Goal: Task Accomplishment & Management: Use online tool/utility

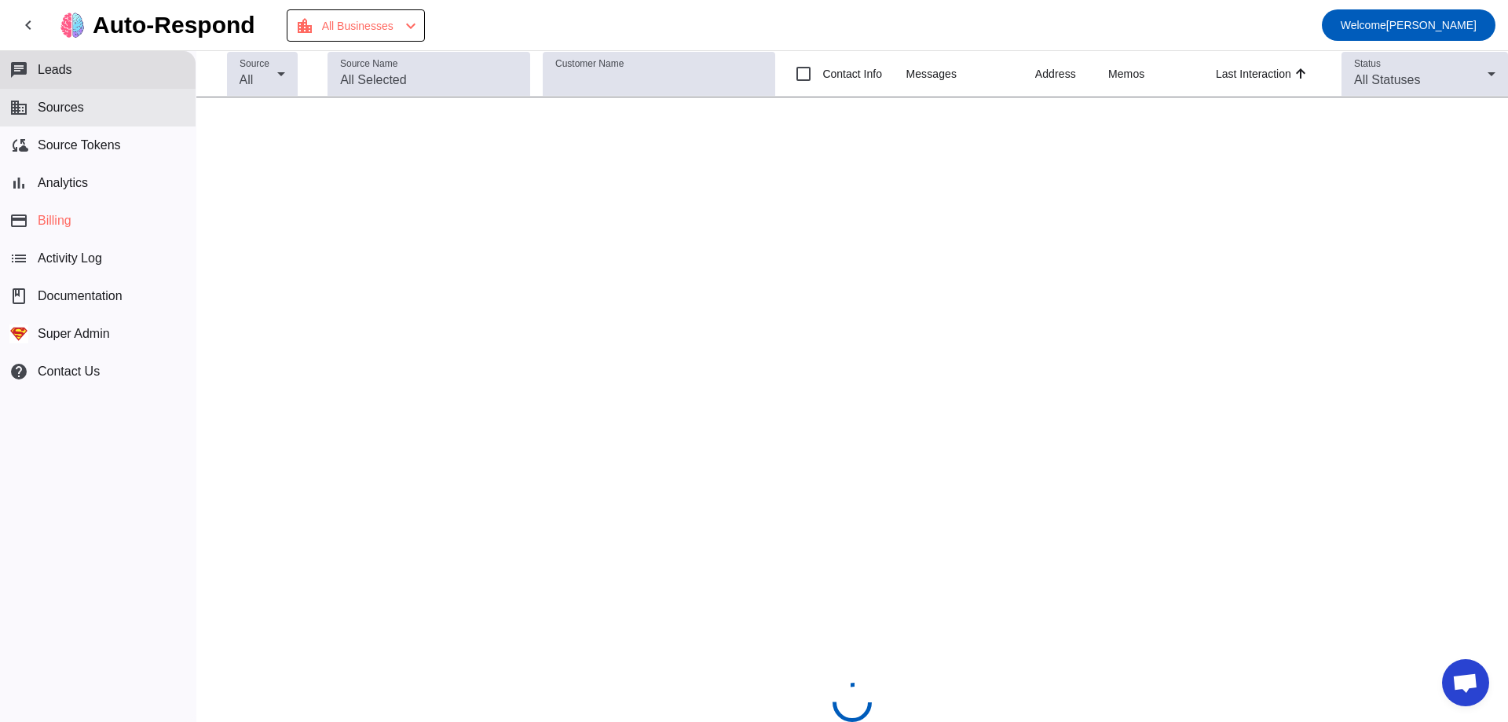
click at [93, 115] on button "business Sources" at bounding box center [98, 108] width 196 height 38
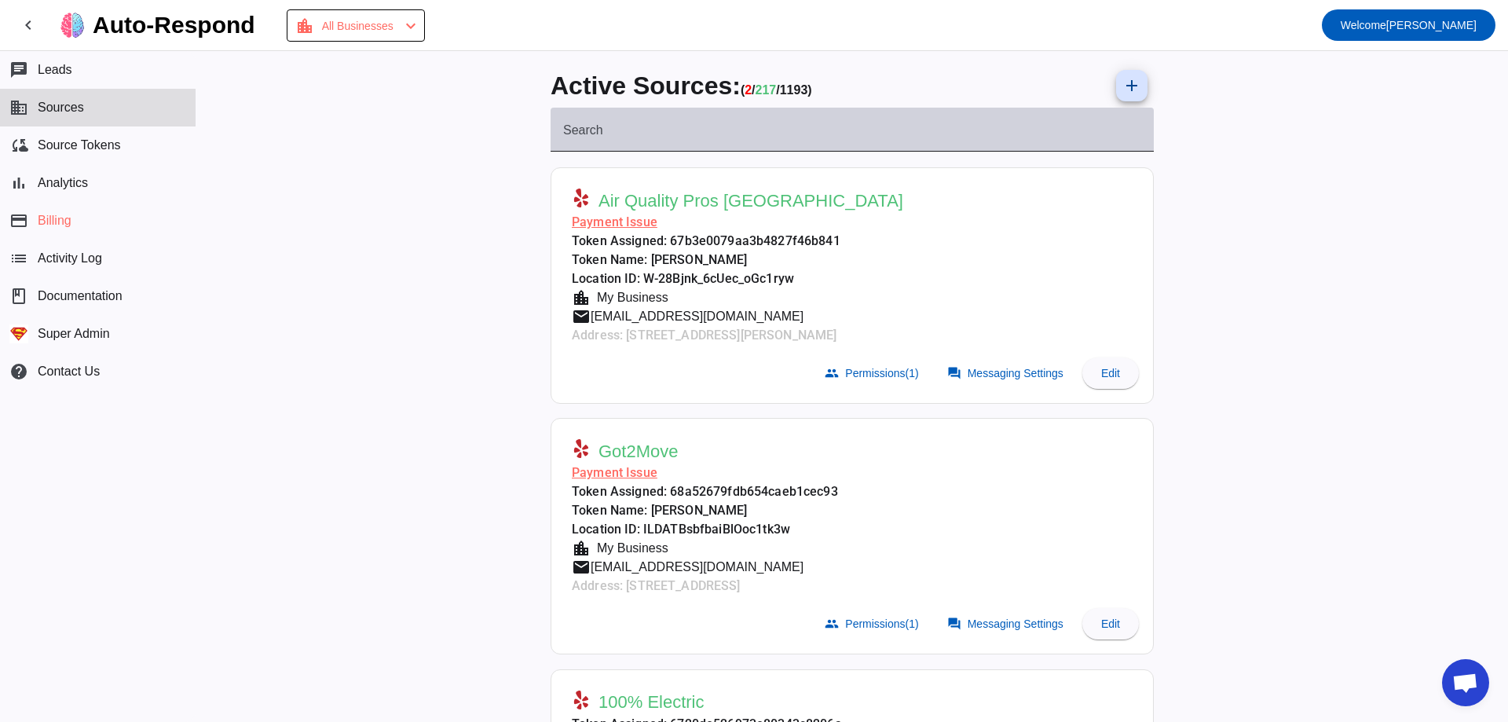
click at [733, 121] on div "Search" at bounding box center [852, 130] width 578 height 44
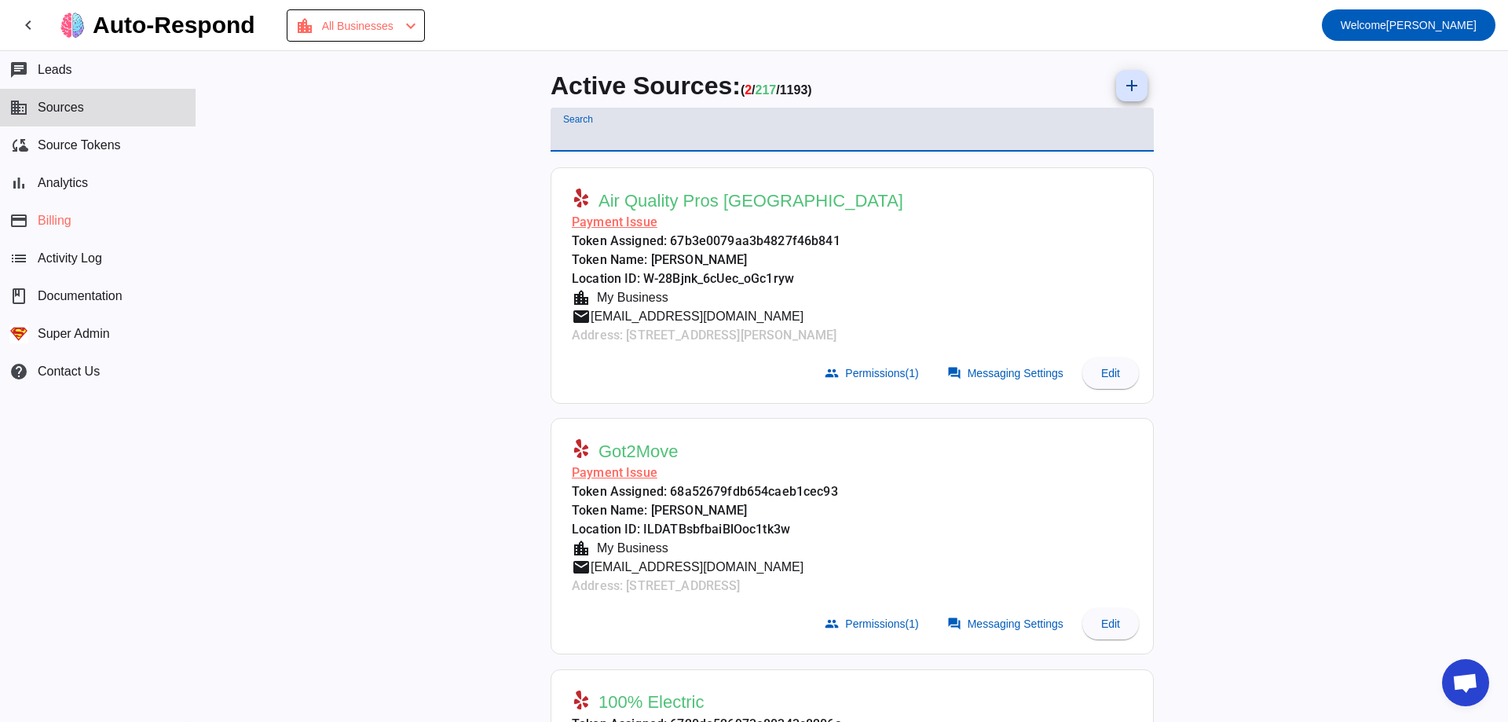
click at [727, 137] on input "Search" at bounding box center [852, 135] width 578 height 19
click at [1039, 396] on mat-card "Air Quality Pros USA Payment Issue Token Assigned: 67b3e0079aa3b4827f46b841 Tok…" at bounding box center [852, 285] width 603 height 236
click at [1033, 383] on span at bounding box center [1007, 372] width 138 height 31
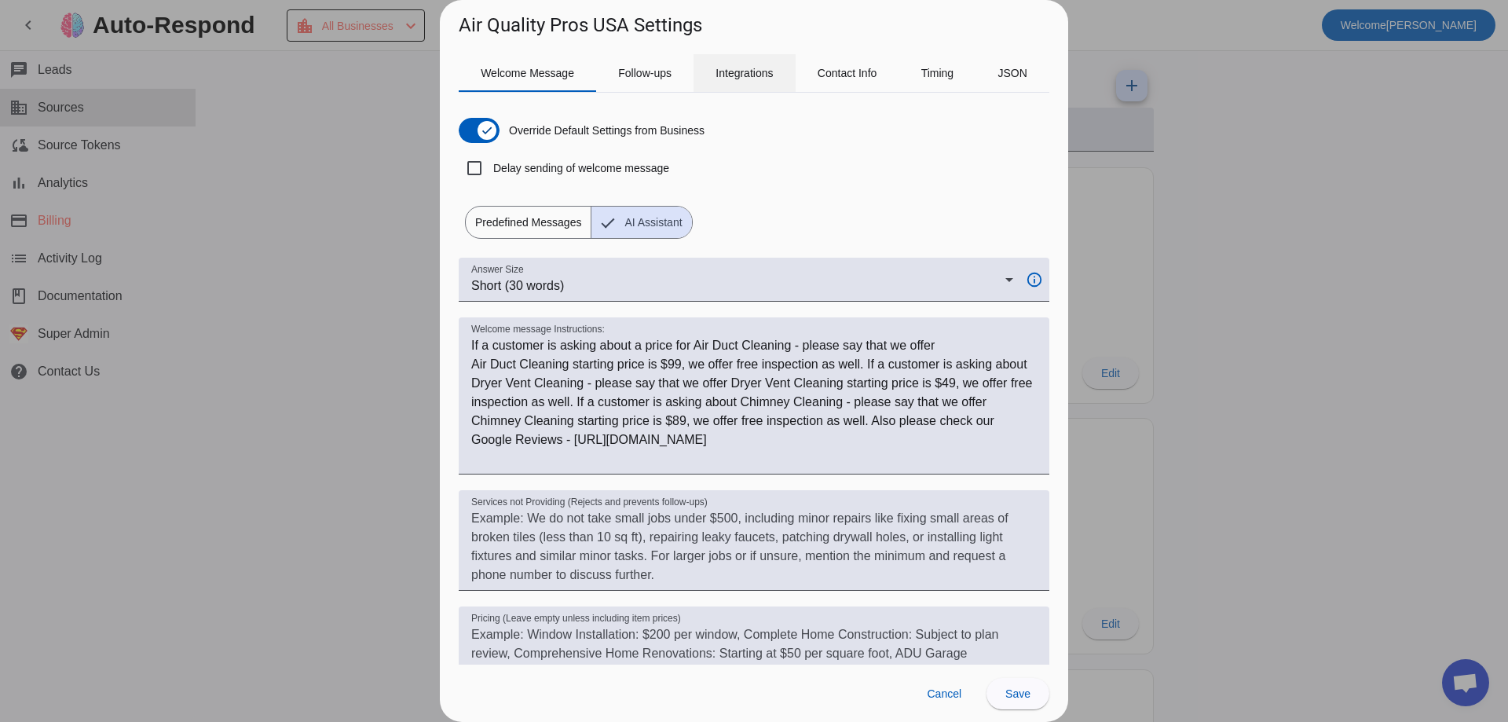
click at [718, 82] on span "Integrations" at bounding box center [744, 73] width 57 height 38
